Goal: Task Accomplishment & Management: Use online tool/utility

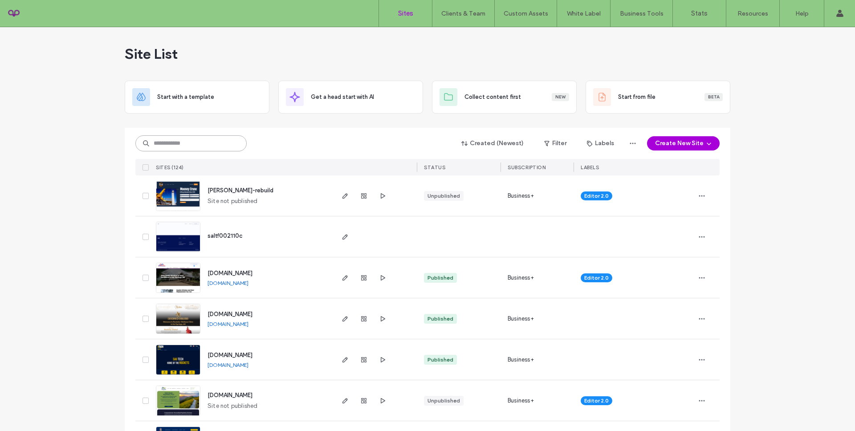
click at [182, 142] on input at bounding box center [190, 143] width 111 height 16
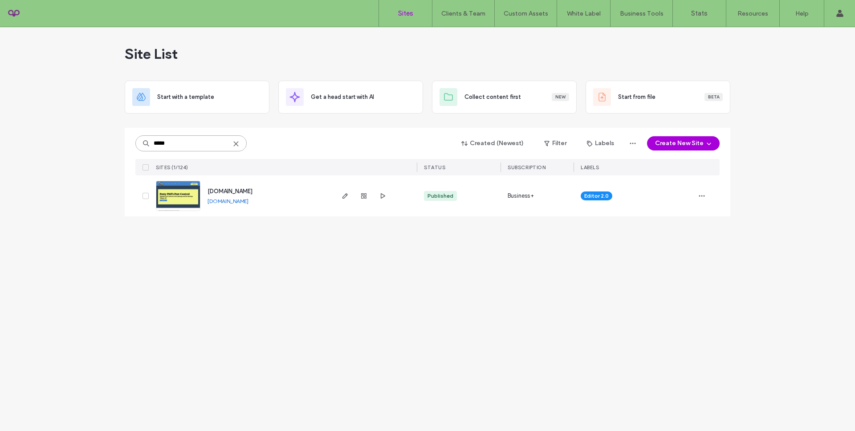
type input "*****"
click at [235, 193] on span "[DOMAIN_NAME]" at bounding box center [229, 191] width 45 height 7
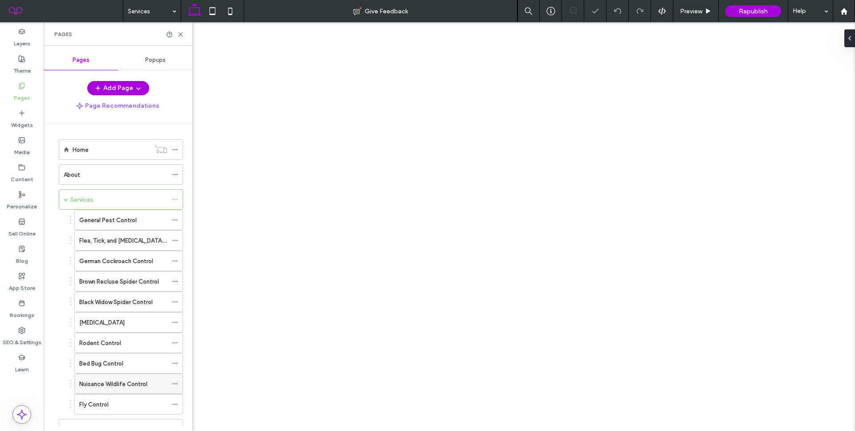
scroll to position [77, 0]
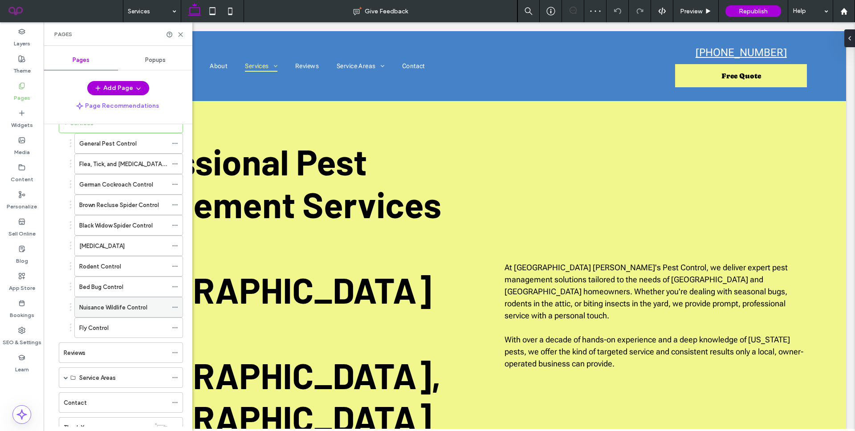
click at [150, 306] on div "Nuisance Wildlife Control" at bounding box center [123, 307] width 88 height 9
click at [181, 29] on div at bounding box center [427, 215] width 855 height 431
click at [181, 33] on div at bounding box center [427, 215] width 855 height 431
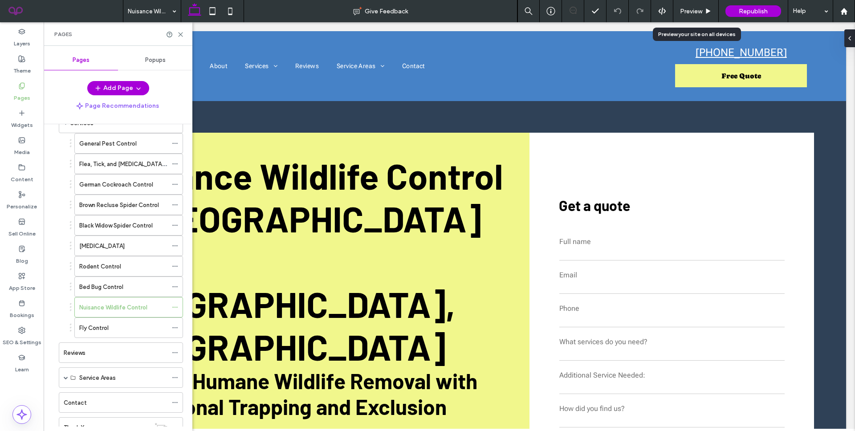
click at [686, 12] on span "Preview" at bounding box center [691, 12] width 22 height 8
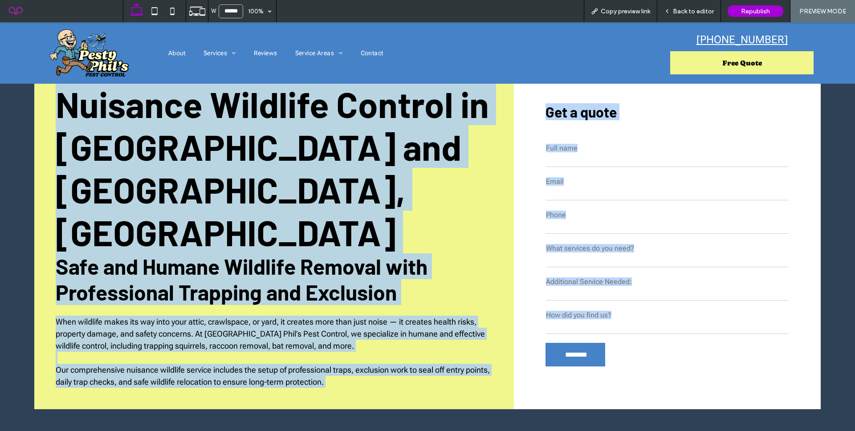
scroll to position [76, 0]
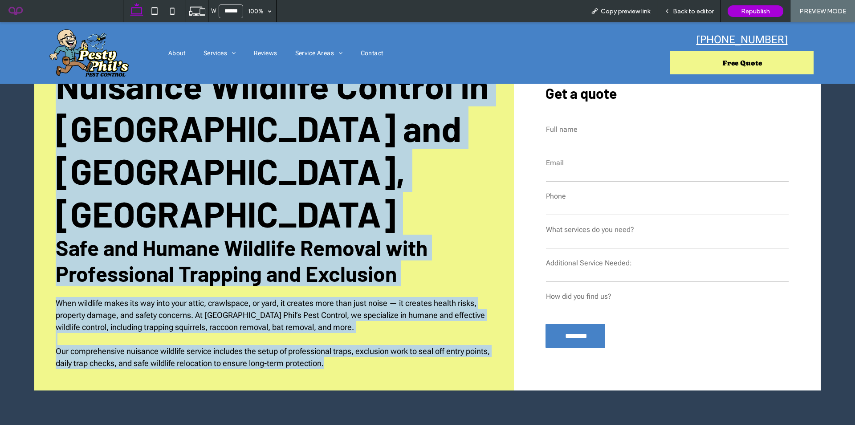
drag, startPoint x: 61, startPoint y: 187, endPoint x: 352, endPoint y: 332, distance: 324.7
click at [352, 332] on div "Nuisance Wildlife Control in Hot Springs and Hot Springs Village, AR Safe and H…" at bounding box center [274, 216] width 480 height 348
copy div "Nuisance Wildlife Control in Hot Springs and Hot Springs Village, AR Safe and H…"
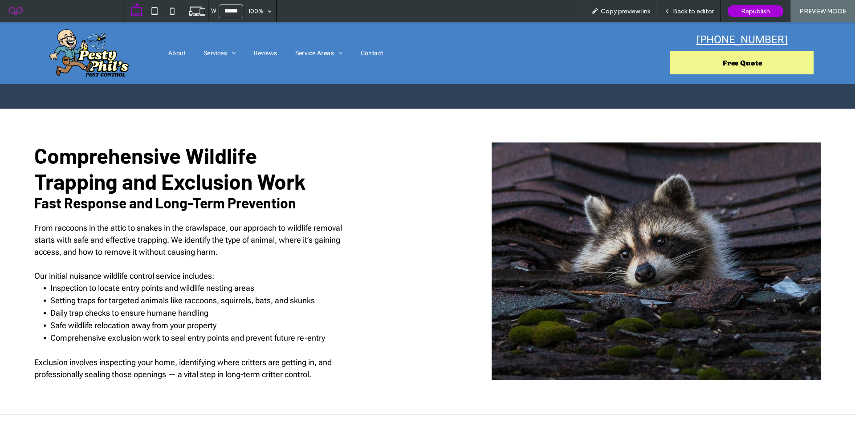
scroll to position [393, 0]
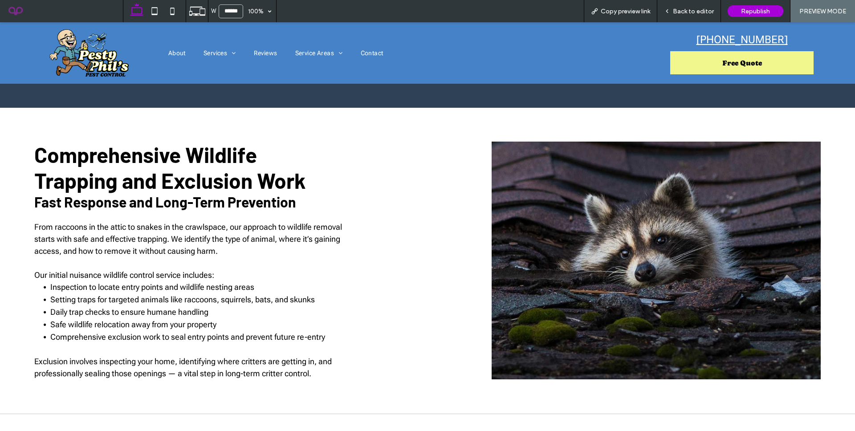
drag, startPoint x: 35, startPoint y: 132, endPoint x: 31, endPoint y: 133, distance: 4.5
click at [31, 133] on div "Comprehensive Wildlife Trapping and Exclusion Work Fast Response and Long-Term …" at bounding box center [427, 261] width 855 height 306
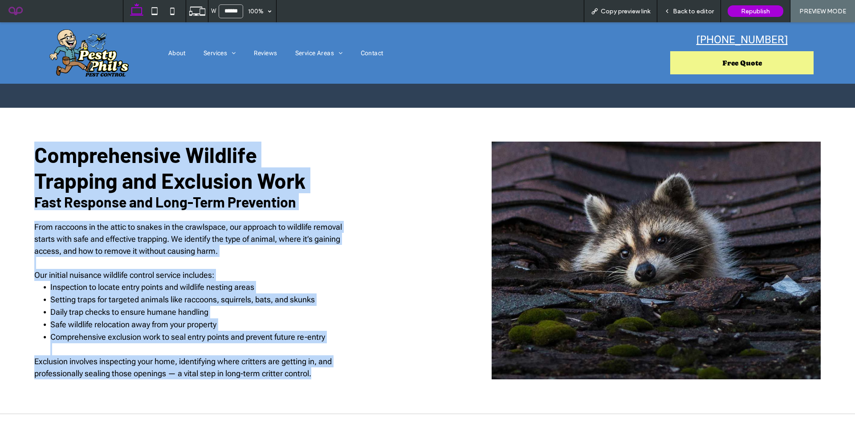
drag, startPoint x: 31, startPoint y: 130, endPoint x: 329, endPoint y: 365, distance: 380.2
click at [329, 365] on div "Comprehensive Wildlife Trapping and Exclusion Work Fast Response and Long-Term …" at bounding box center [427, 261] width 855 height 306
copy div "Comprehensive Wildlife Trapping and Exclusion Work Fast Response and Long-Term …"
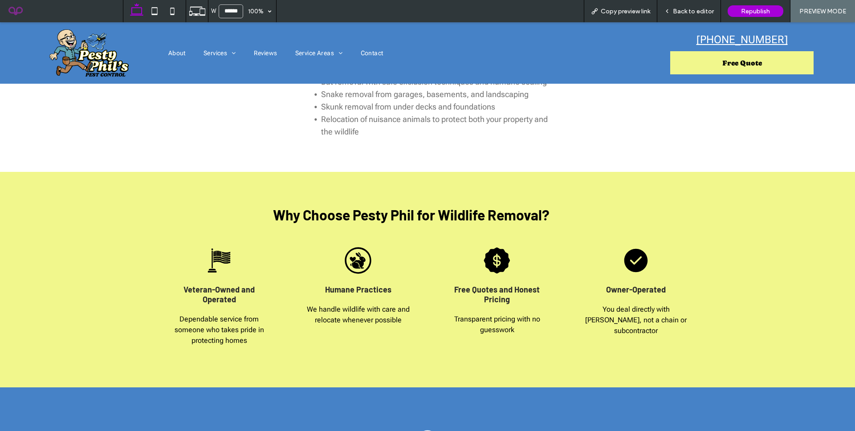
scroll to position [677, 0]
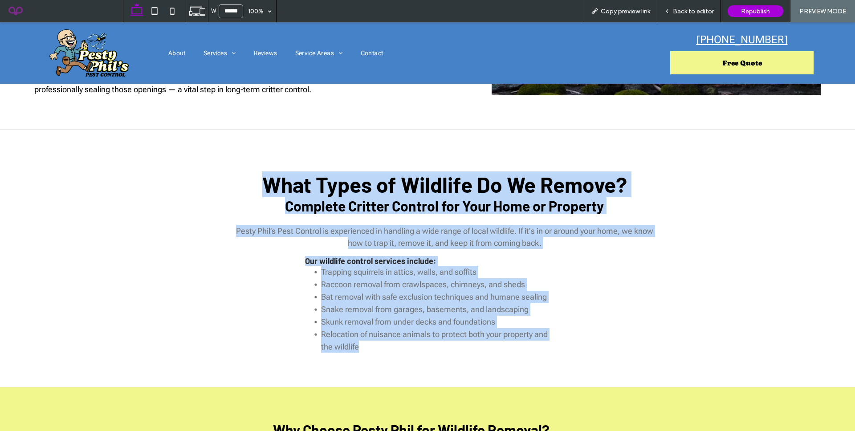
drag, startPoint x: 239, startPoint y: 159, endPoint x: 489, endPoint y: 336, distance: 306.0
click at [489, 336] on div "**********" at bounding box center [427, 184] width 855 height 1555
copy div "What Types of Wildlife Do We Remove? Complete Critter Control for Your Home or …"
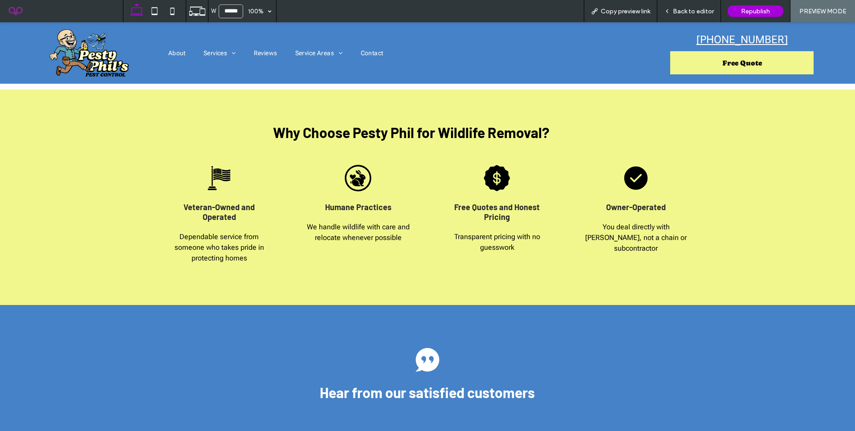
scroll to position [965, 0]
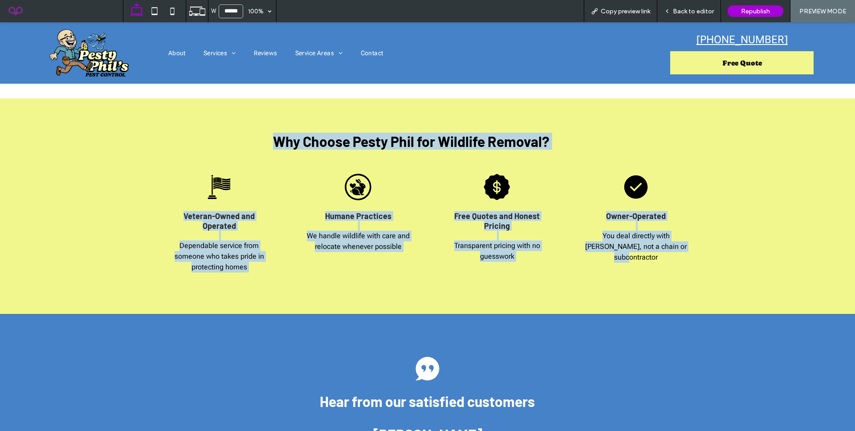
drag, startPoint x: 268, startPoint y: 119, endPoint x: 677, endPoint y: 230, distance: 423.8
copy div "Why Choose Pesty Phil for Wildlife Removal? Section + Add Section Black and whi…"
click at [288, 133] on span "Why Choose Pesty Phil for Wildlife Removal?" at bounding box center [411, 141] width 276 height 17
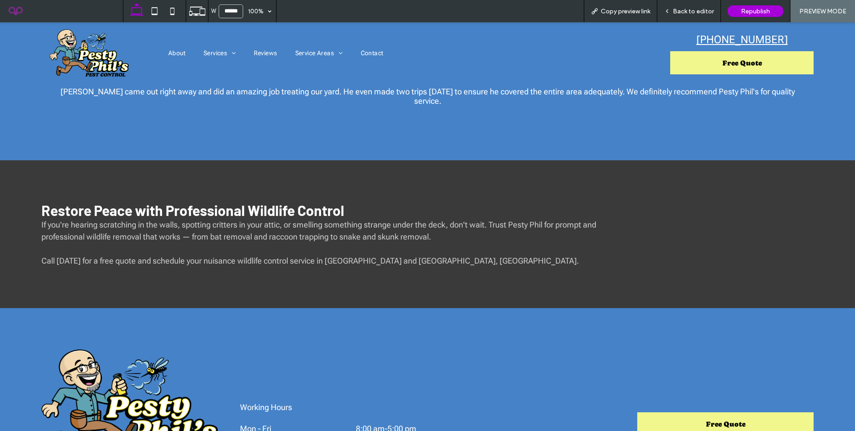
scroll to position [1327, 0]
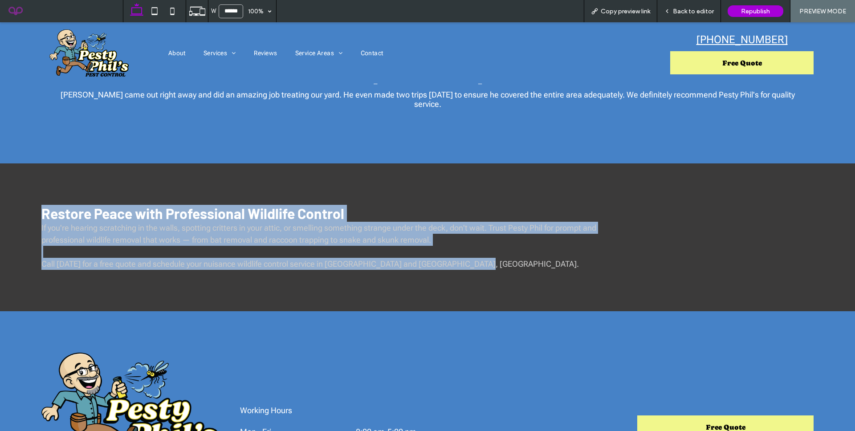
drag, startPoint x: 38, startPoint y: 188, endPoint x: 479, endPoint y: 242, distance: 444.4
click at [479, 242] on div "Restore Peace with Professional Wildlife Control If you're hearing scratching i…" at bounding box center [329, 237] width 590 height 79
click at [427, 223] on span "If you're hearing scratching in the walls, spotting critters in your attic, or …" at bounding box center [318, 233] width 555 height 21
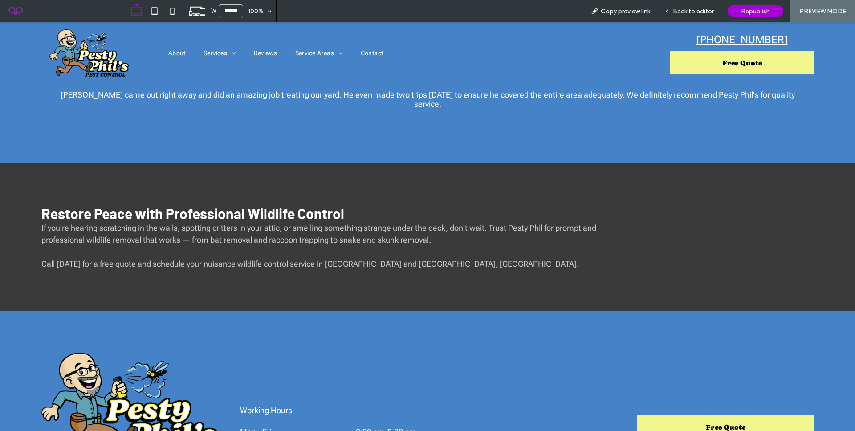
click at [381, 223] on span "If you're hearing scratching in the walls, spotting critters in your attic, or …" at bounding box center [318, 233] width 555 height 21
click at [281, 205] on span "Restore Peace with Professional Wildlife Control" at bounding box center [192, 213] width 303 height 17
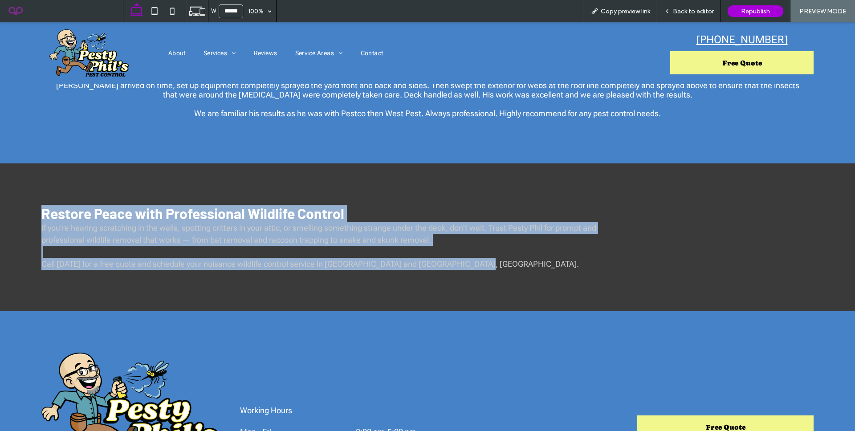
drag, startPoint x: 38, startPoint y: 187, endPoint x: 493, endPoint y: 240, distance: 458.0
click at [493, 240] on div "Restore Peace with Professional Wildlife Control If you're hearing scratching i…" at bounding box center [329, 237] width 590 height 79
copy div "Restore Peace with Professional Wildlife Control If you're hearing scratching i…"
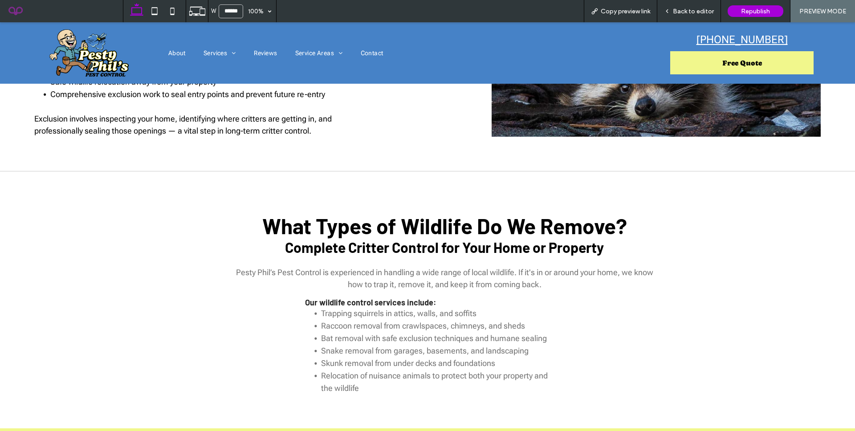
scroll to position [0, 0]
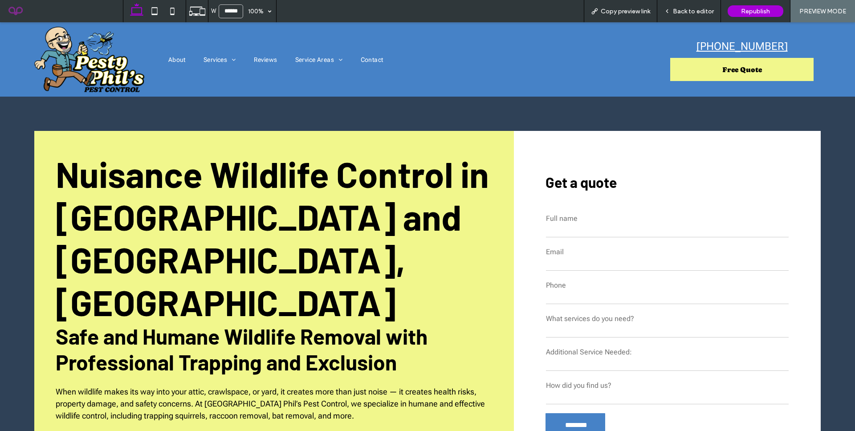
click at [690, 9] on span "Back to editor" at bounding box center [693, 12] width 41 height 8
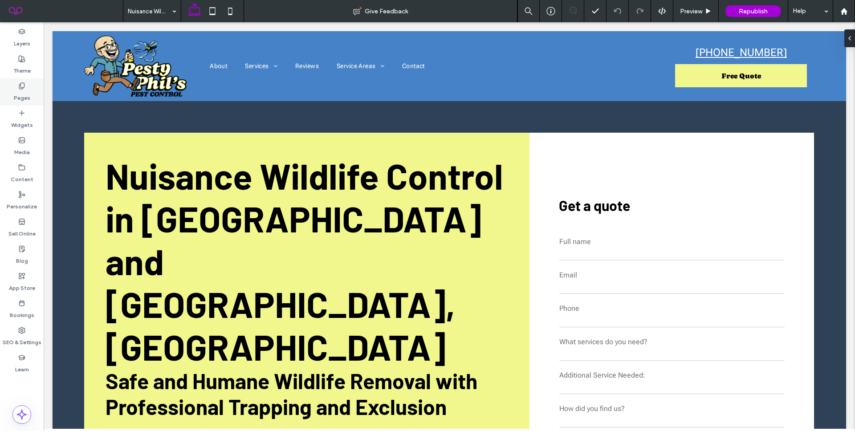
click at [9, 99] on div "Pages" at bounding box center [22, 91] width 44 height 27
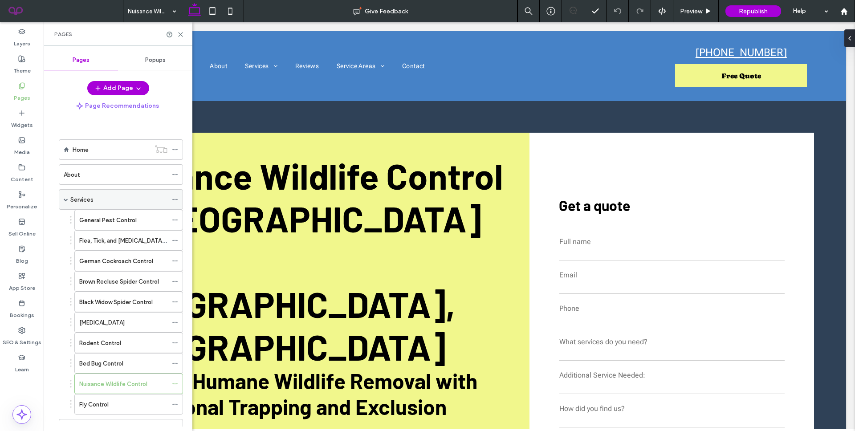
click at [85, 199] on label "Services" at bounding box center [81, 200] width 23 height 16
click at [180, 38] on div at bounding box center [427, 215] width 855 height 431
click at [180, 36] on div at bounding box center [427, 215] width 855 height 431
click at [180, 36] on icon at bounding box center [180, 34] width 7 height 7
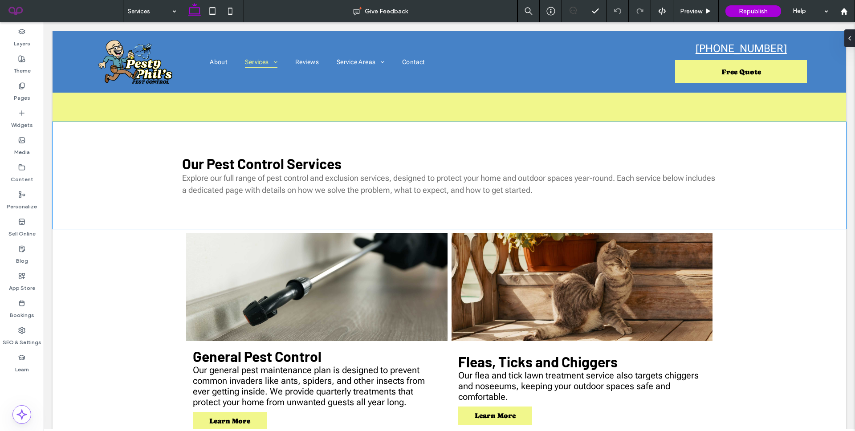
scroll to position [401, 0]
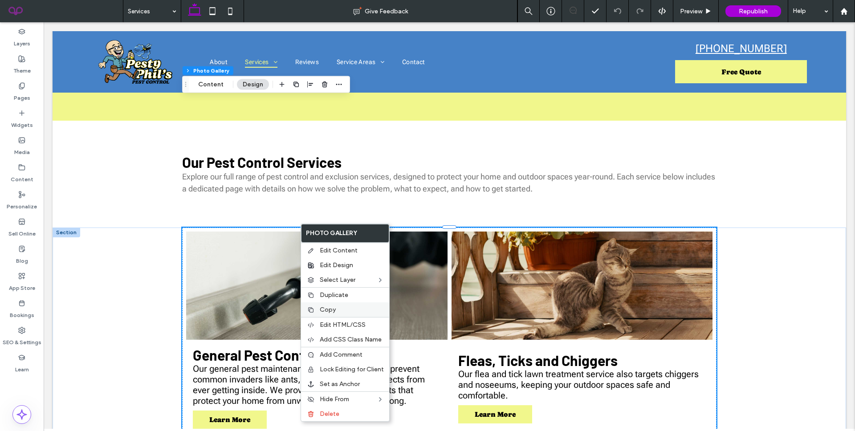
click at [334, 311] on span "Copy" at bounding box center [328, 310] width 16 height 8
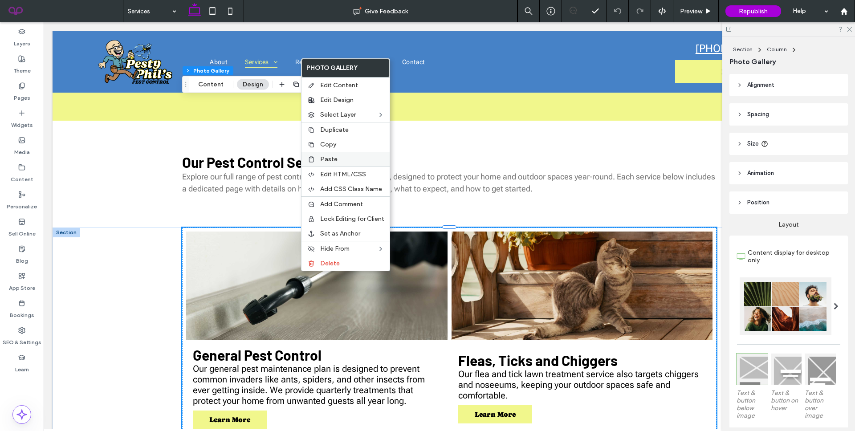
click at [322, 160] on span "Paste" at bounding box center [328, 159] width 17 height 8
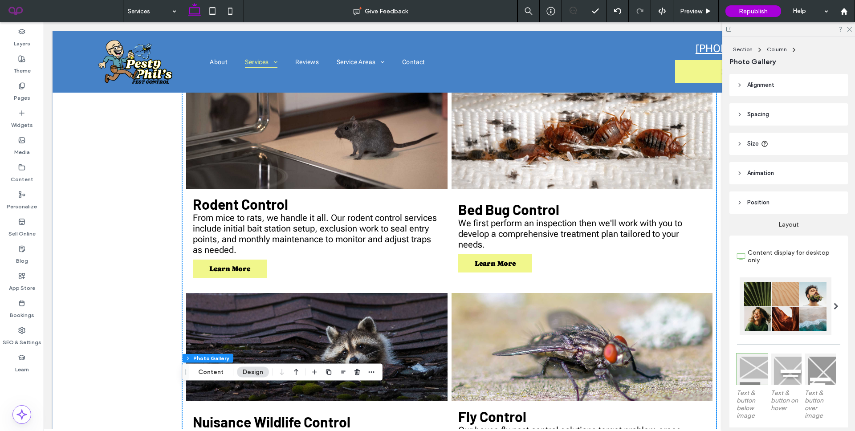
scroll to position [1189, 0]
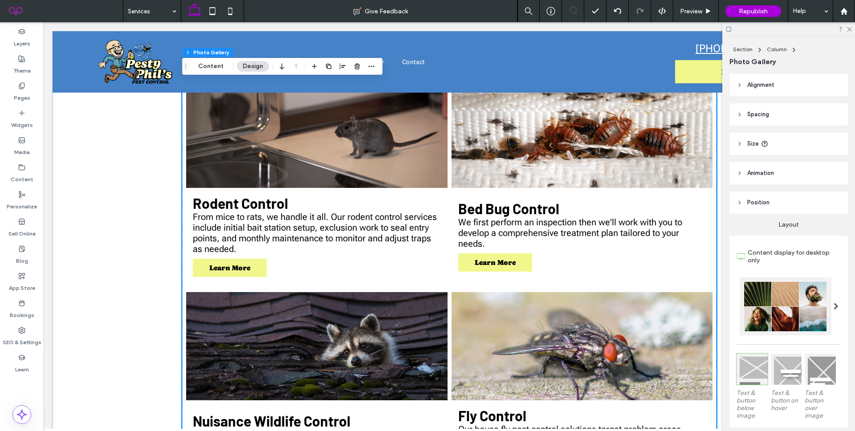
click at [333, 288] on link at bounding box center [316, 345] width 277 height 115
drag, startPoint x: 203, startPoint y: 65, endPoint x: 268, endPoint y: 182, distance: 133.9
click at [203, 65] on button "Content" at bounding box center [210, 66] width 37 height 11
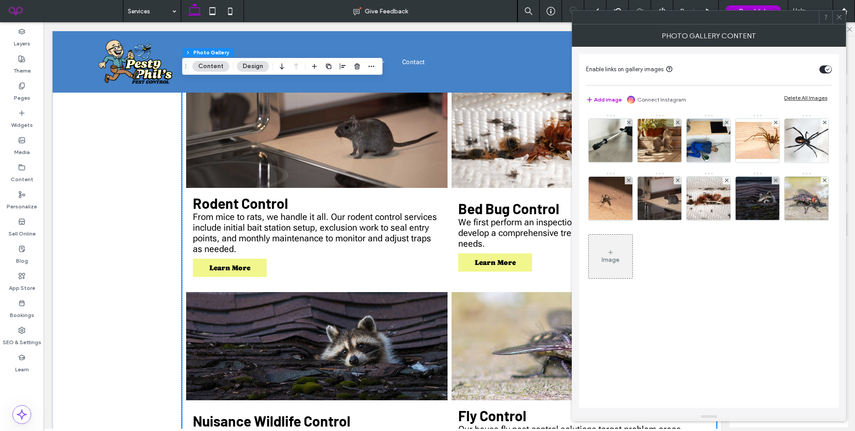
click at [841, 14] on icon at bounding box center [838, 17] width 7 height 7
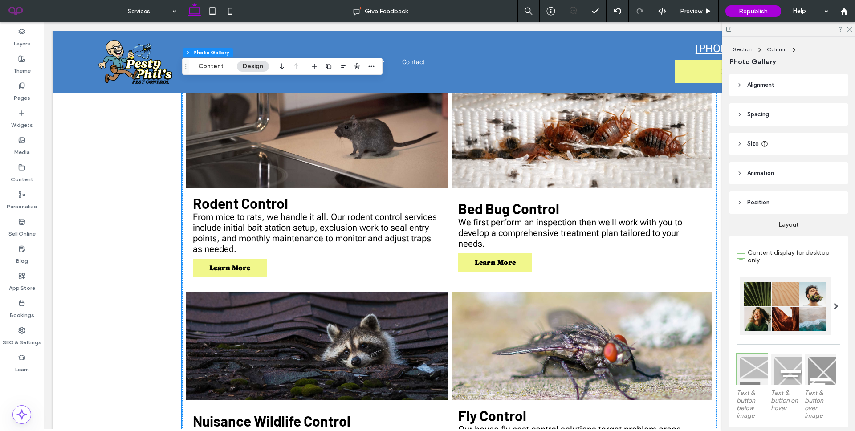
click at [442, 288] on link at bounding box center [316, 345] width 277 height 115
click at [200, 63] on button "Content" at bounding box center [210, 66] width 37 height 11
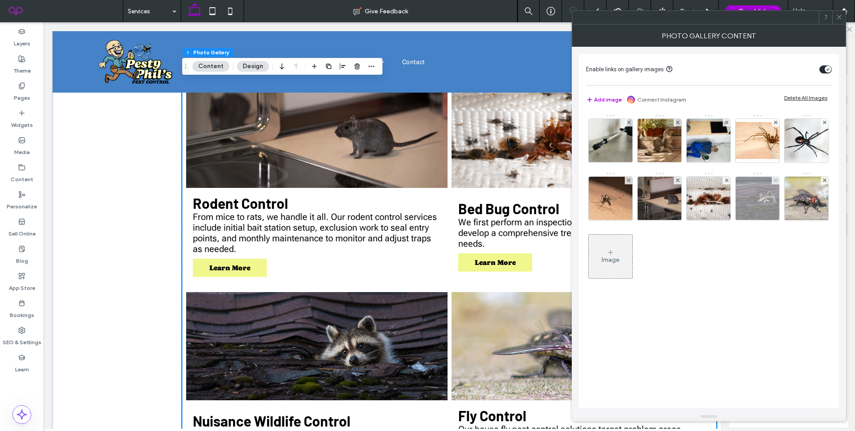
click at [773, 181] on div at bounding box center [775, 181] width 8 height 8
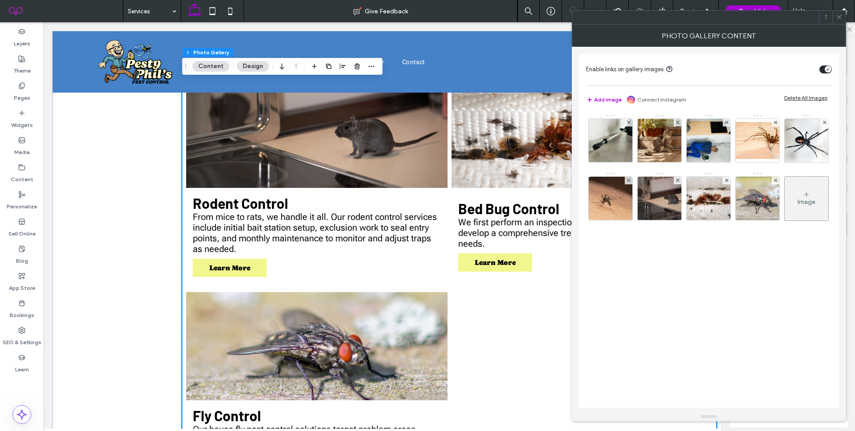
click at [839, 18] on use at bounding box center [838, 17] width 4 height 4
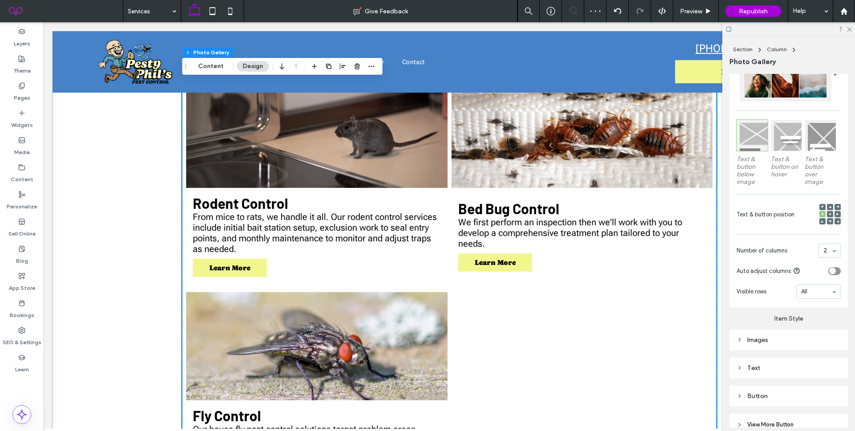
scroll to position [245, 0]
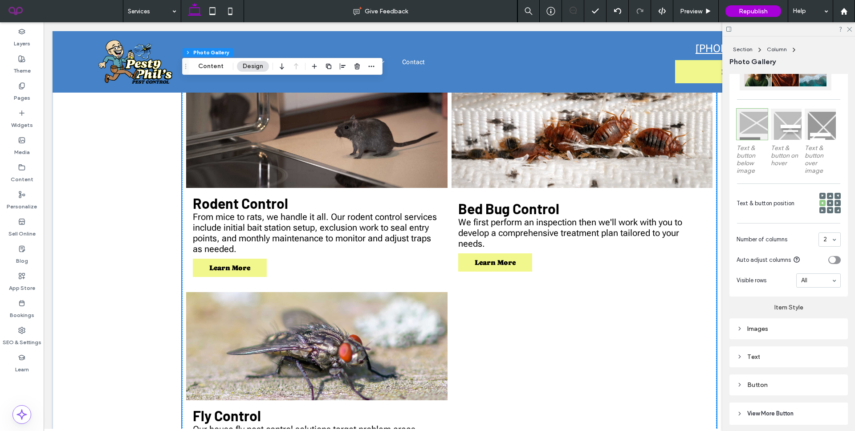
click at [767, 267] on section "Auto adjust columns" at bounding box center [788, 260] width 104 height 18
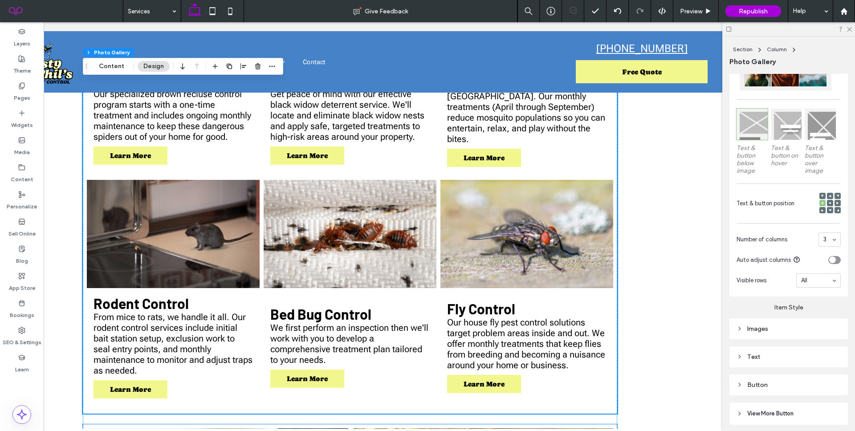
scroll to position [0, 0]
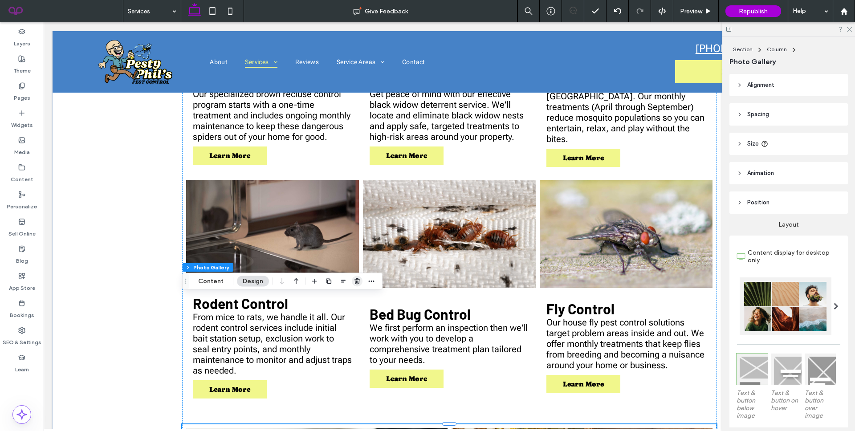
click at [354, 281] on icon "button" at bounding box center [356, 281] width 7 height 7
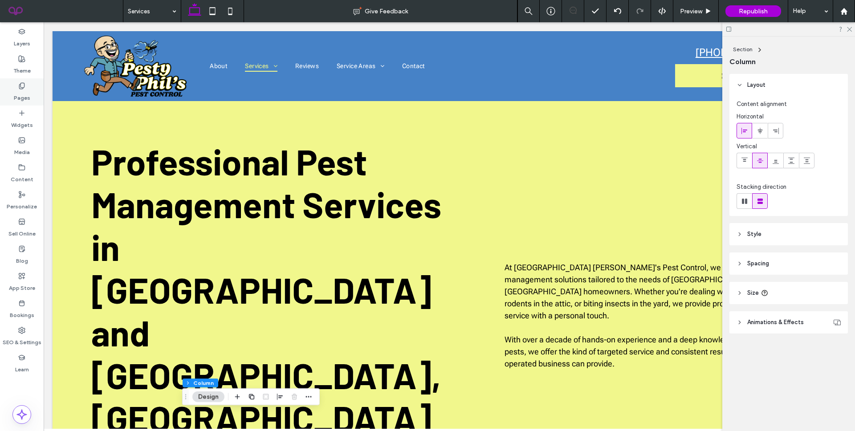
click at [22, 102] on div "Pages" at bounding box center [22, 91] width 44 height 27
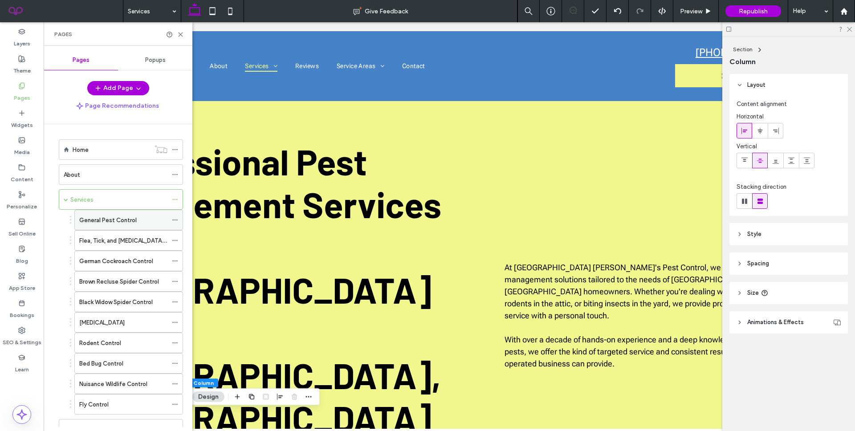
scroll to position [110, 0]
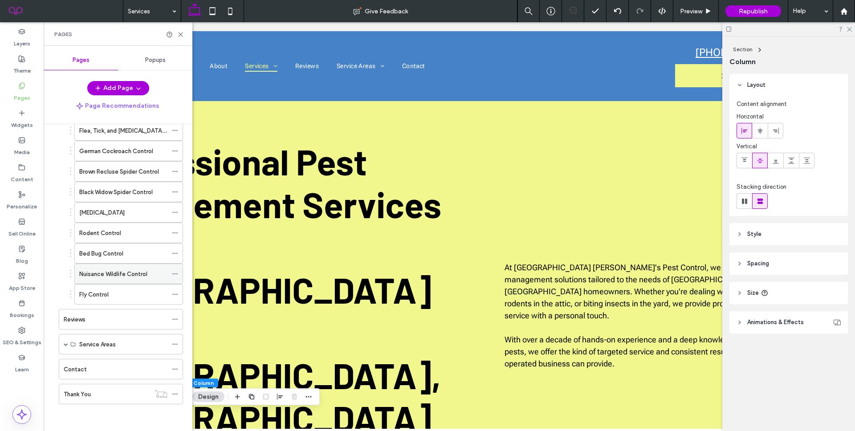
click at [173, 269] on span at bounding box center [175, 273] width 6 height 13
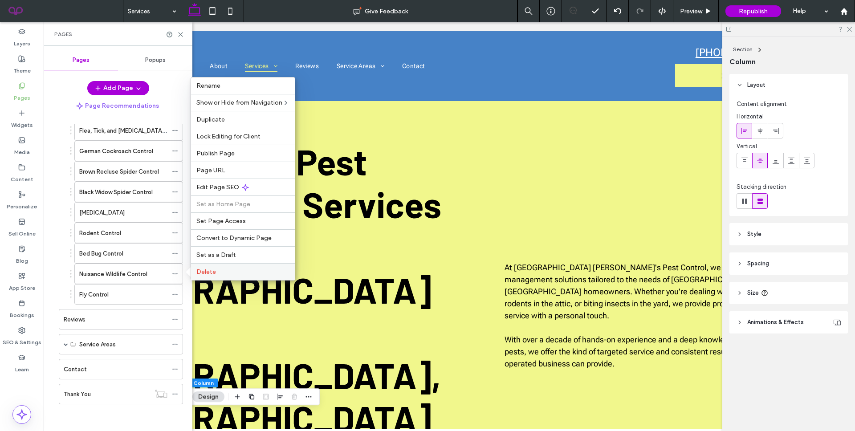
click at [200, 269] on span "Delete" at bounding box center [206, 272] width 20 height 8
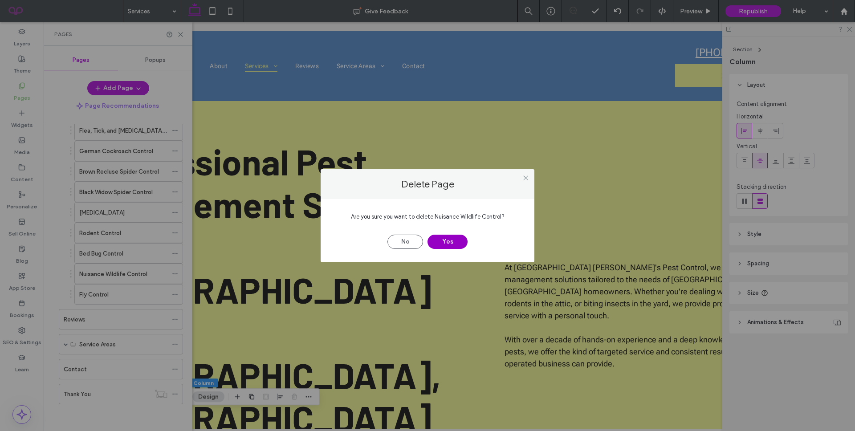
click at [443, 241] on button "Yes" at bounding box center [447, 242] width 40 height 14
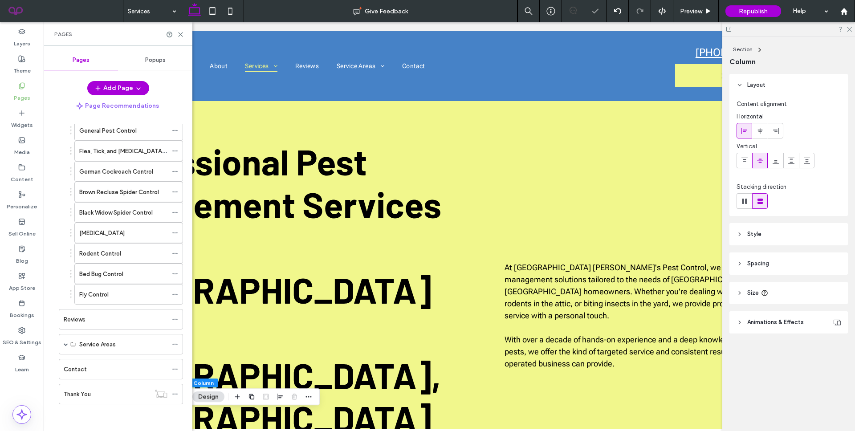
scroll to position [89, 0]
click at [65, 345] on span at bounding box center [66, 344] width 4 height 4
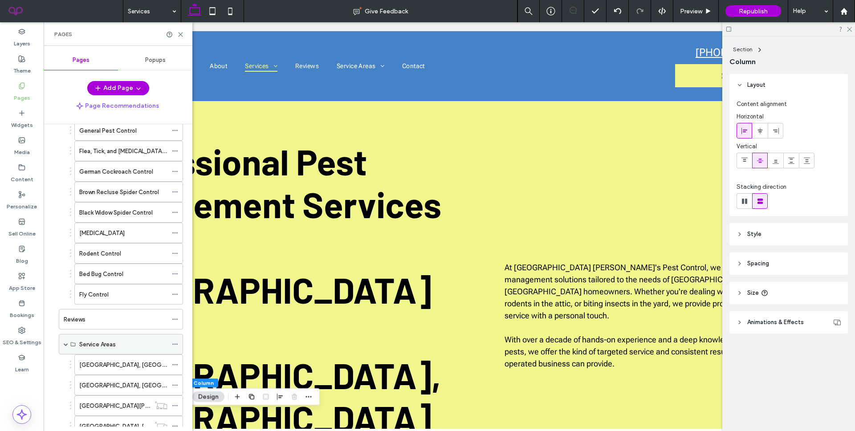
scroll to position [110, 0]
click at [64, 327] on span at bounding box center [66, 324] width 4 height 20
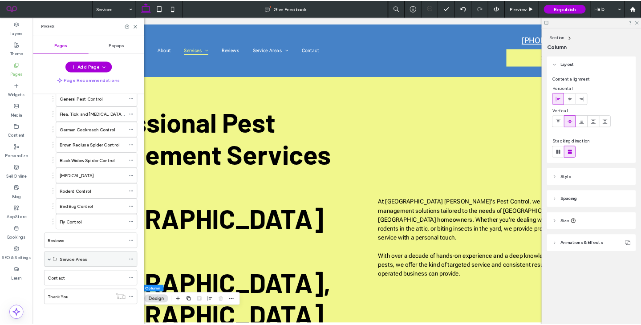
scroll to position [89, 0]
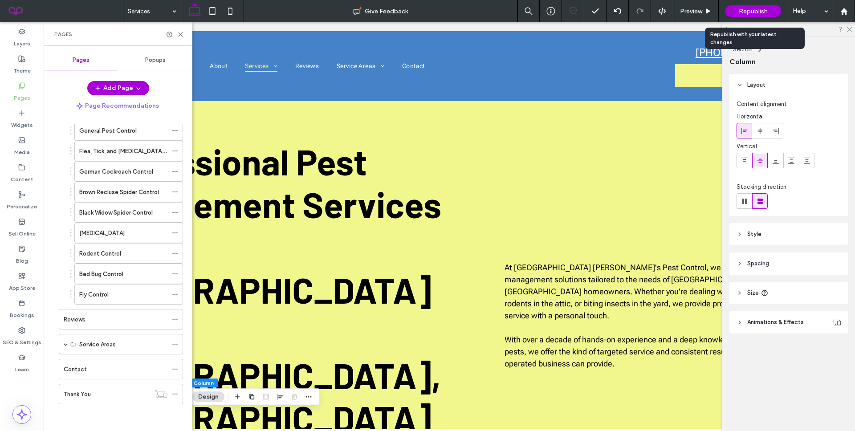
click at [766, 6] on div "Republish" at bounding box center [753, 11] width 56 height 12
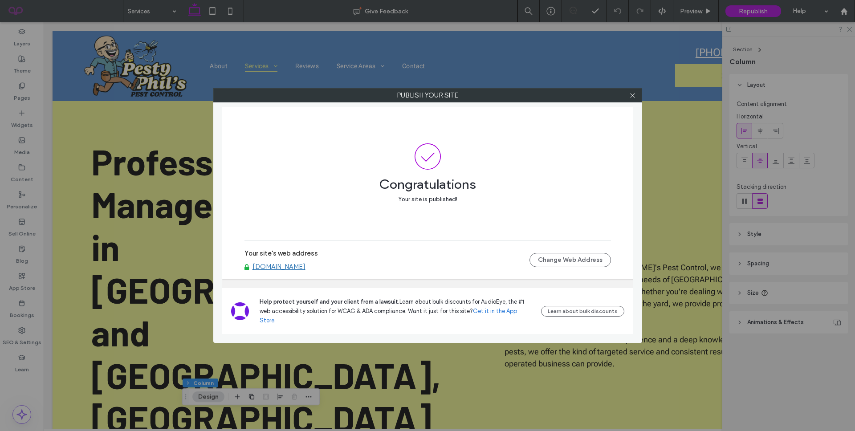
click at [299, 271] on link "[DOMAIN_NAME]" at bounding box center [278, 267] width 53 height 8
